Goal: Information Seeking & Learning: Find specific fact

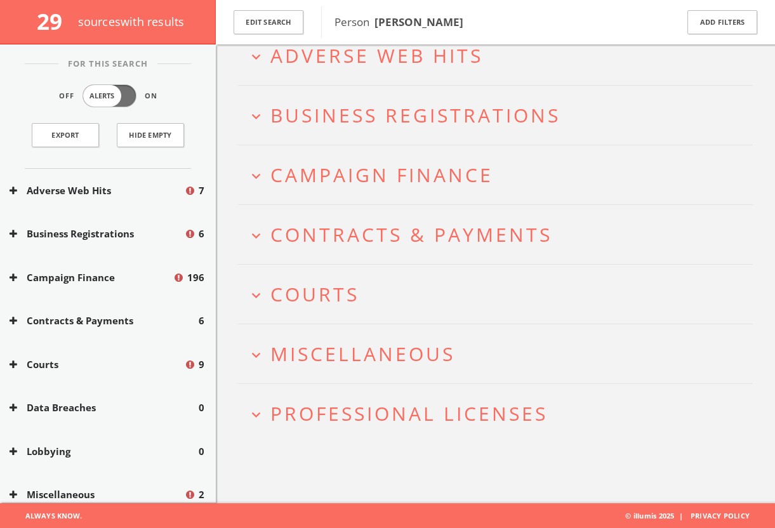
click at [494, 421] on span "Professional Licenses" at bounding box center [408, 413] width 277 height 26
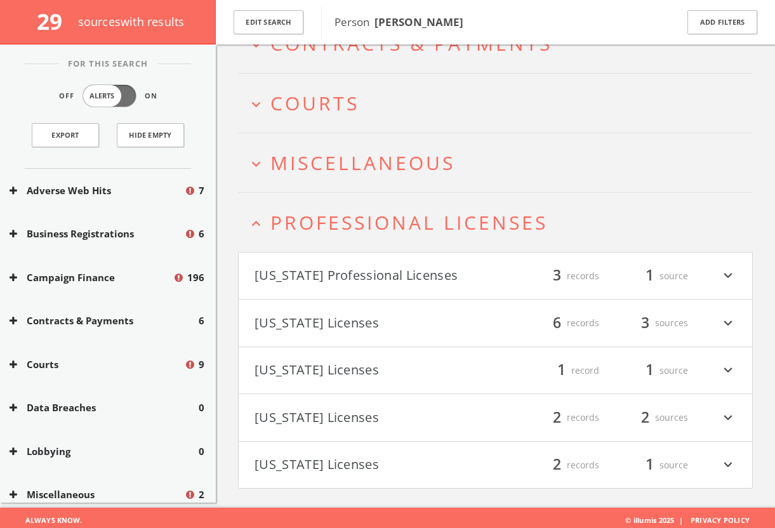
scroll to position [270, 0]
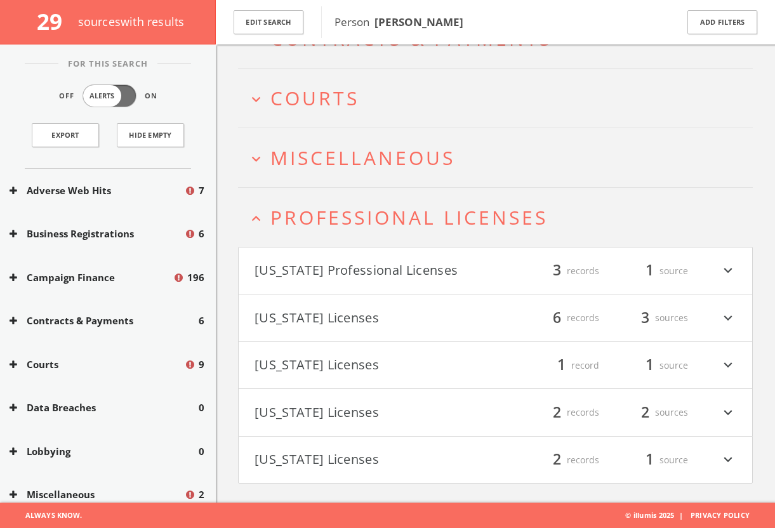
click at [453, 210] on span "Professional Licenses" at bounding box center [408, 217] width 277 height 26
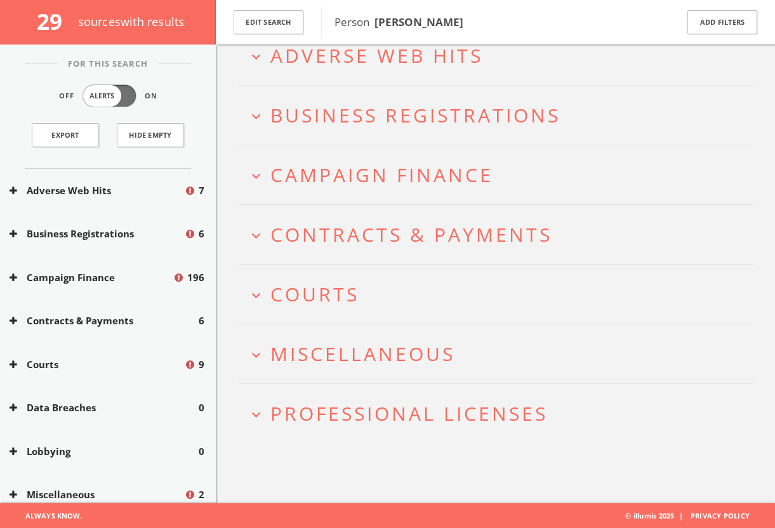
click at [60, 1] on div "29 source s with results" at bounding box center [108, 22] width 216 height 44
click at [303, 250] on h2 "expand_more Contracts & Payments" at bounding box center [495, 234] width 515 height 59
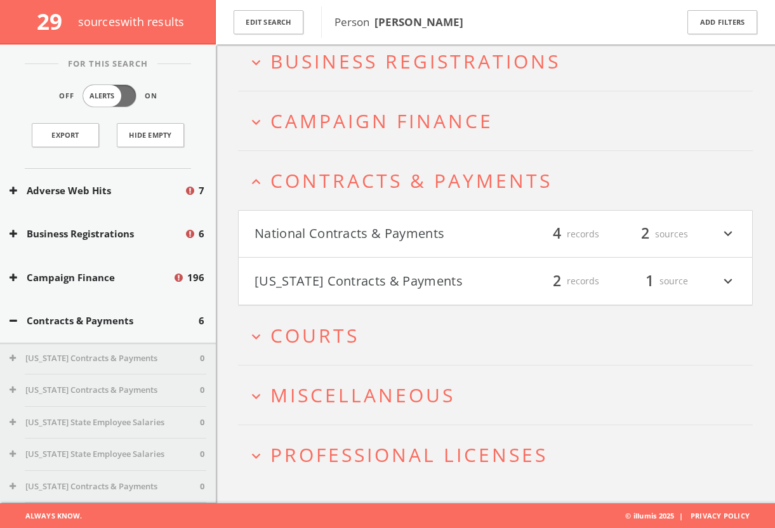
click at [324, 270] on button "[US_STATE] Contracts & Payments" at bounding box center [374, 281] width 241 height 22
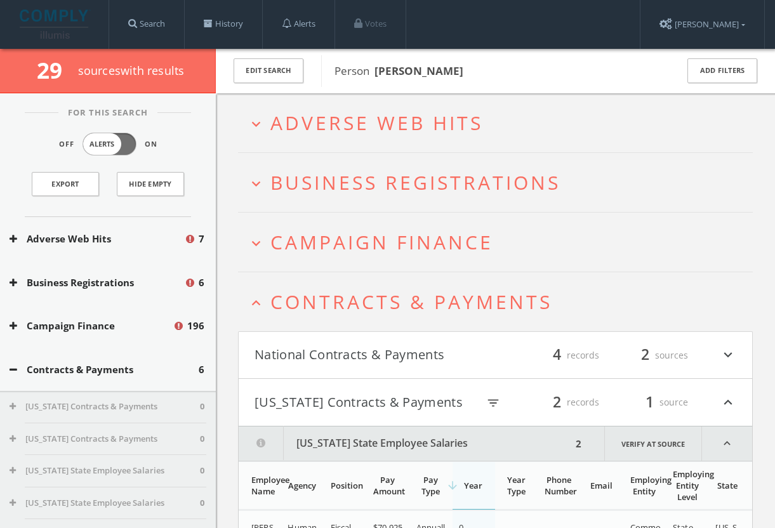
scroll to position [0, 0]
click at [331, 397] on button "[US_STATE] Contracts & Payments" at bounding box center [365, 402] width 223 height 22
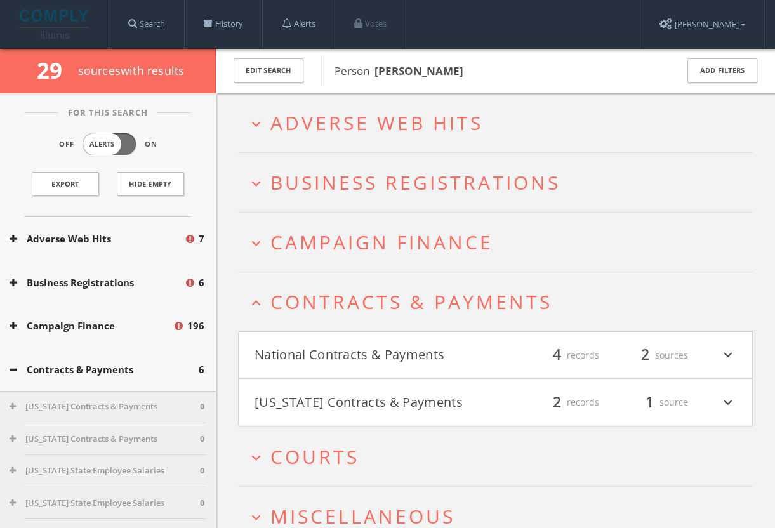
click at [471, 308] on span "Contracts & Payments" at bounding box center [411, 302] width 282 height 26
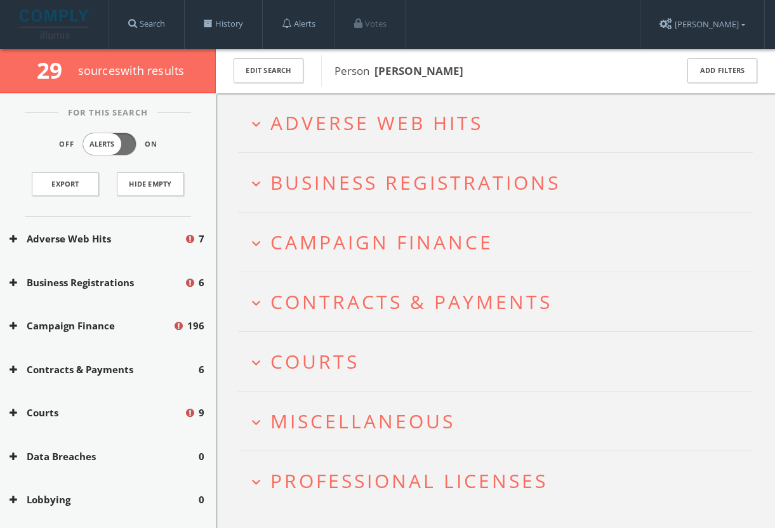
click at [455, 251] on span "Campaign Finance" at bounding box center [381, 242] width 223 height 26
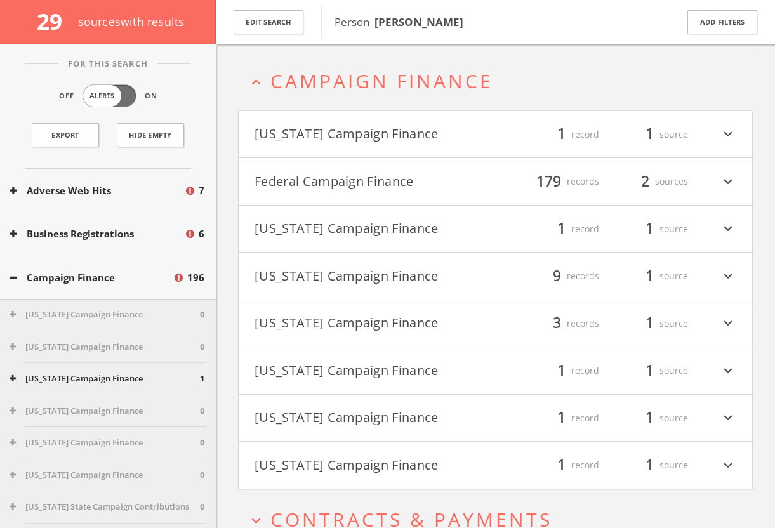
click at [444, 82] on span "Campaign Finance" at bounding box center [381, 81] width 223 height 26
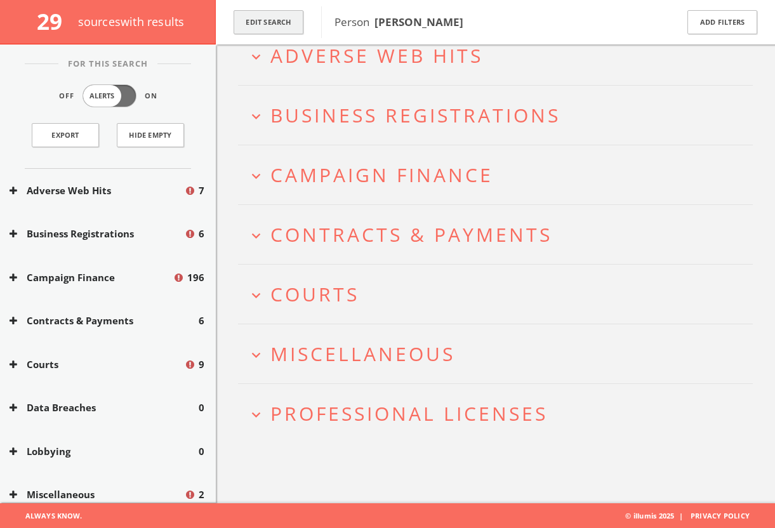
click at [277, 30] on button "Edit Search" at bounding box center [268, 22] width 70 height 25
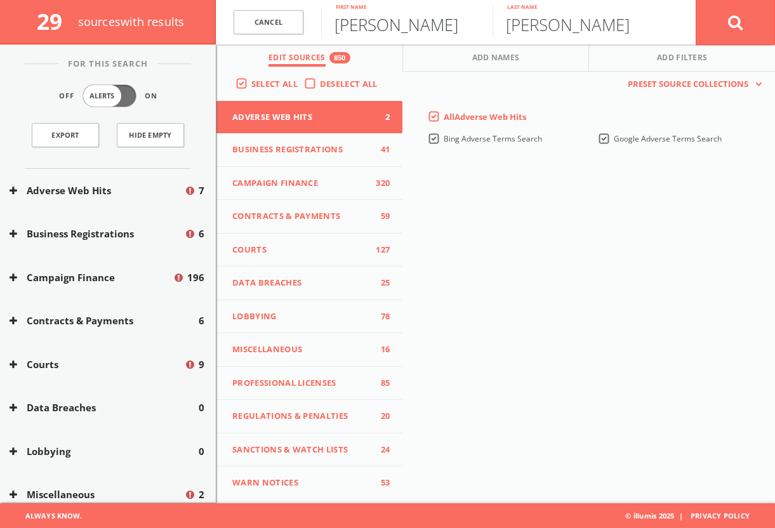
click at [383, 26] on input "[PERSON_NAME]" at bounding box center [406, 21] width 171 height 33
type input "[PERSON_NAME]"
click at [532, 29] on input "[PERSON_NAME]" at bounding box center [577, 21] width 171 height 33
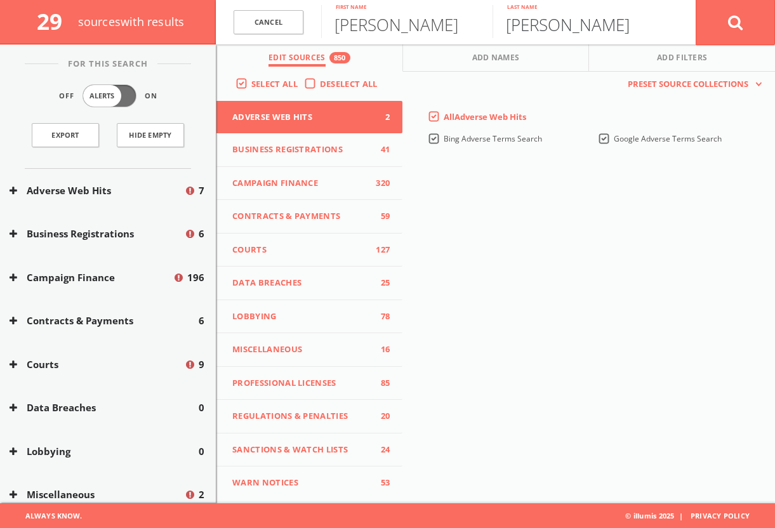
click at [532, 29] on input "[PERSON_NAME]" at bounding box center [577, 21] width 171 height 33
paste input "[PERSON_NAME]"
type input "[PERSON_NAME]"
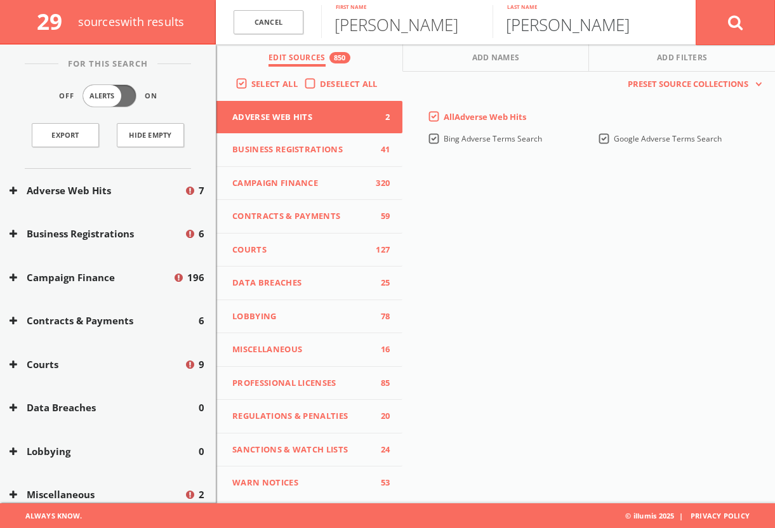
click at [735, 22] on button at bounding box center [734, 22] width 79 height 46
